Goal: Information Seeking & Learning: Learn about a topic

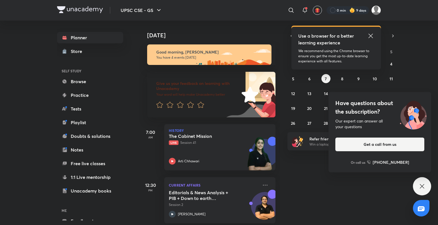
click at [371, 38] on icon at bounding box center [370, 35] width 7 height 7
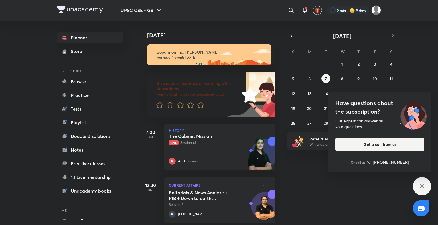
click at [297, 170] on div "[DATE] Good morning, [PERSON_NAME] You have 4 events [DATE] Give us your feedba…" at bounding box center [287, 123] width 297 height 205
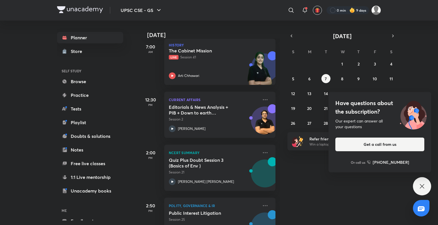
scroll to position [113, 0]
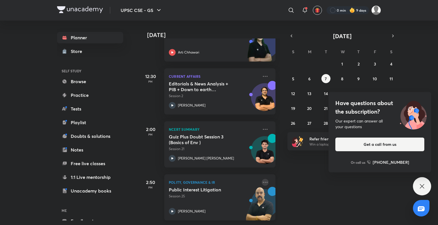
click at [261, 179] on icon at bounding box center [264, 182] width 7 height 7
click at [308, 78] on abbr "6" at bounding box center [309, 78] width 2 height 5
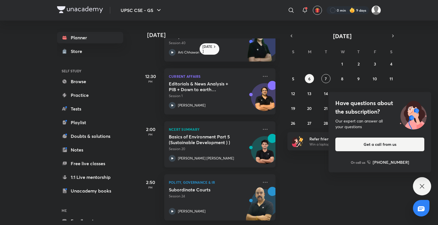
scroll to position [34, 0]
click at [261, 179] on icon at bounding box center [264, 182] width 7 height 7
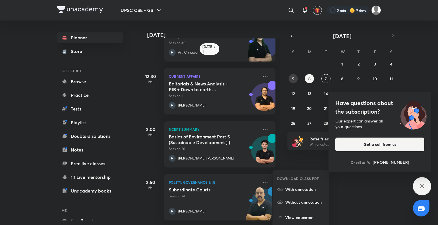
click at [294, 80] on abbr "5" at bounding box center [293, 78] width 2 height 5
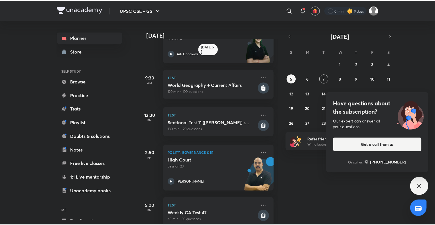
scroll to position [41, 0]
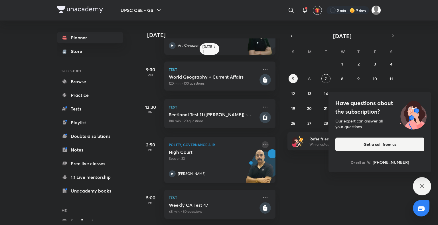
click at [262, 141] on icon at bounding box center [264, 144] width 7 height 7
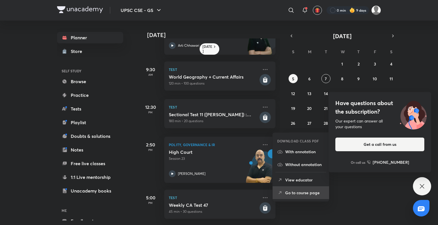
click at [298, 192] on p "Go to course page" at bounding box center [304, 193] width 39 height 6
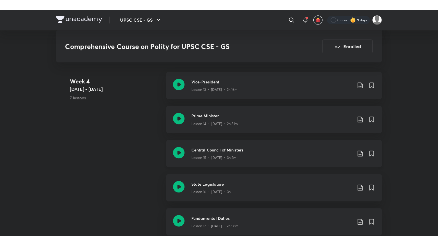
scroll to position [826, 0]
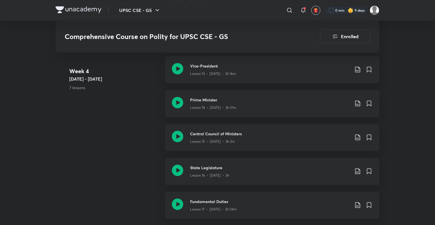
drag, startPoint x: 205, startPoint y: 136, endPoint x: 146, endPoint y: 134, distance: 58.2
click at [146, 134] on div "Week [DATE] - [DATE] 7 lessons Vice-President Lesson 13 • [DATE] • 2h 16m Prime…" at bounding box center [218, 174] width 324 height 237
click at [199, 105] on p "Lesson 14 • [DATE] • 2h 51m" at bounding box center [213, 107] width 46 height 5
click at [213, 137] on div "Lesson 15 • [DATE] • 3h 2m" at bounding box center [270, 140] width 160 height 7
